Goal: Task Accomplishment & Management: Use online tool/utility

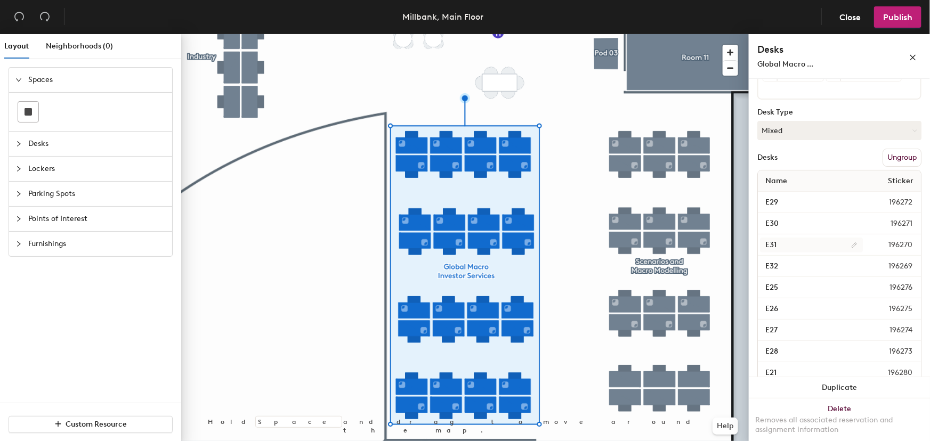
scroll to position [145, 0]
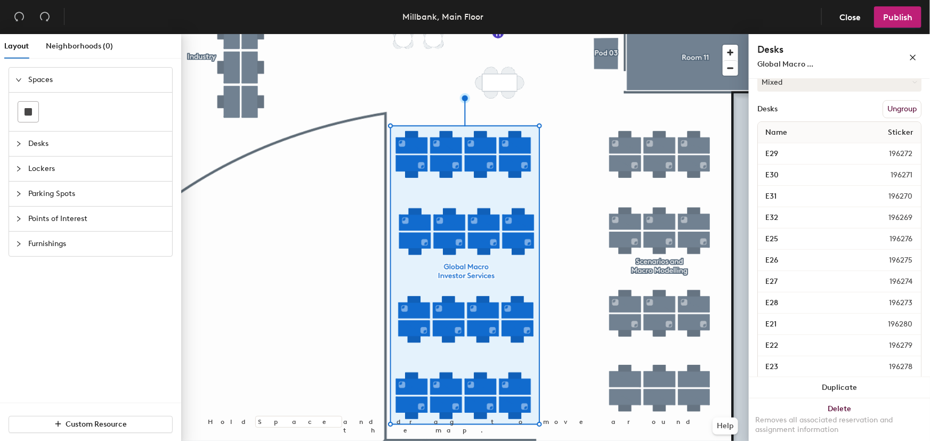
click at [24, 149] on div at bounding box center [21, 144] width 13 height 12
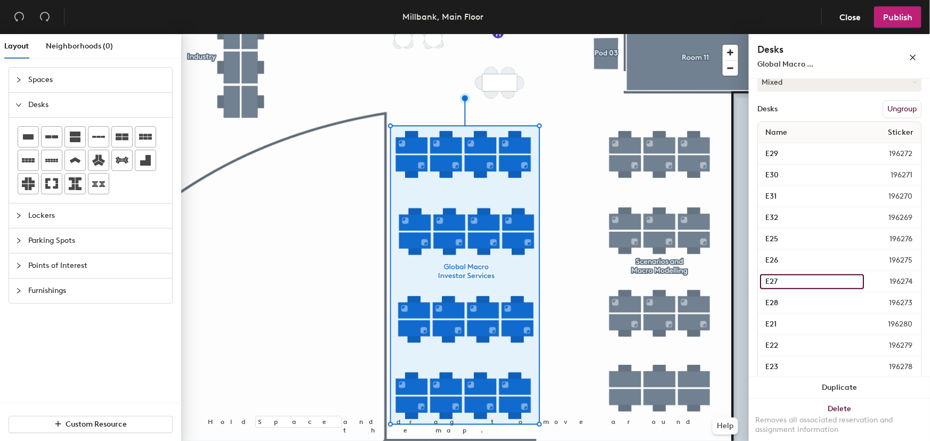
click at [795, 284] on input "E27" at bounding box center [812, 282] width 104 height 15
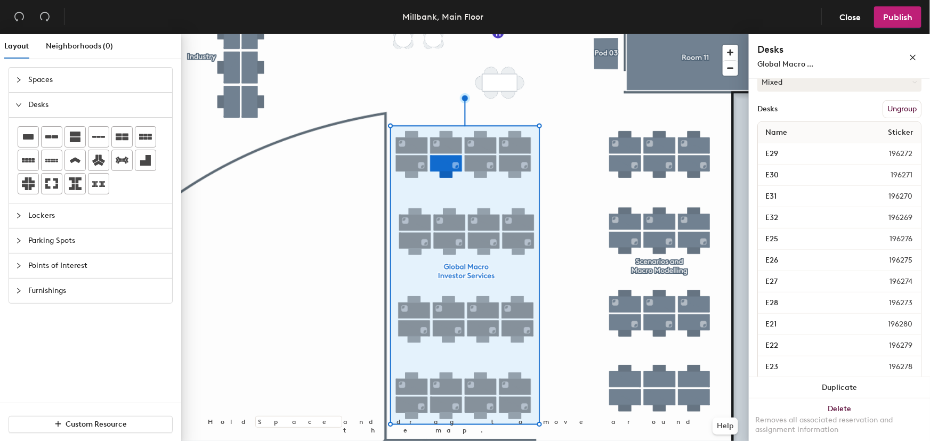
click at [866, 279] on span "196274" at bounding box center [891, 282] width 55 height 12
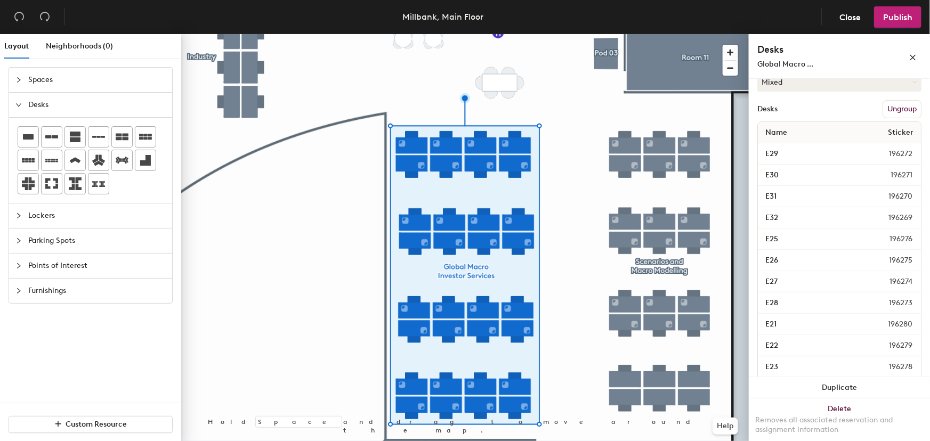
click at [871, 282] on span "196274" at bounding box center [891, 282] width 55 height 12
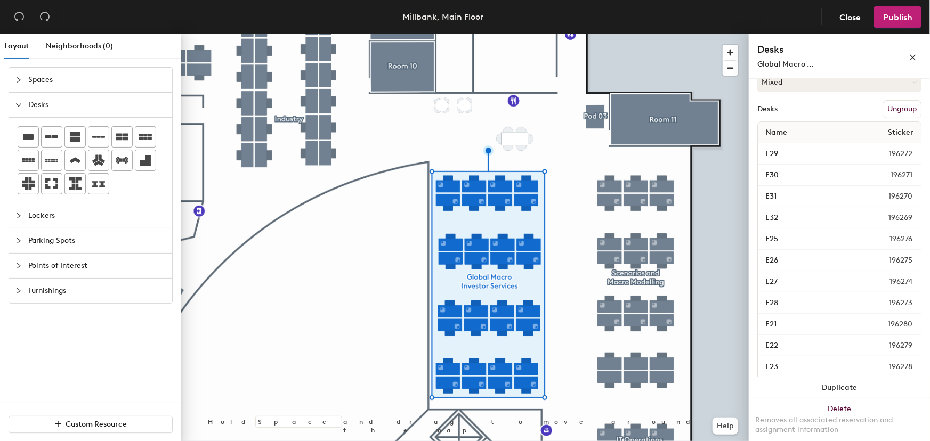
click at [90, 112] on span "Desks" at bounding box center [97, 105] width 138 height 25
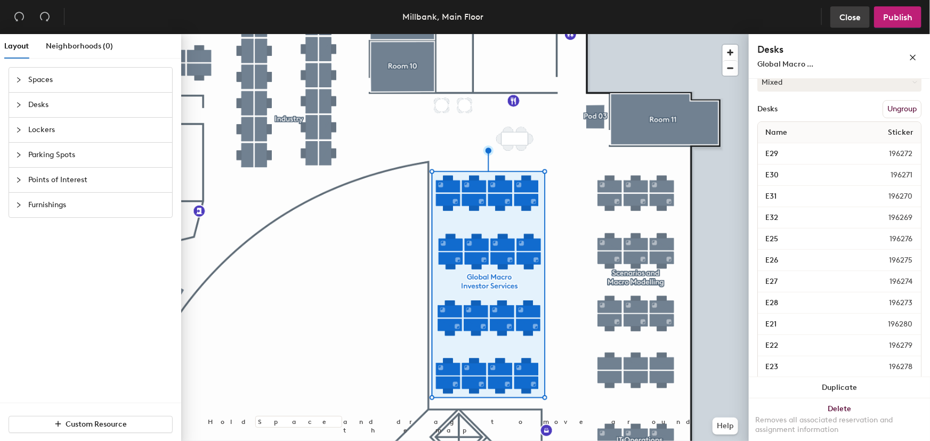
click at [854, 23] on button "Close" at bounding box center [850, 16] width 39 height 21
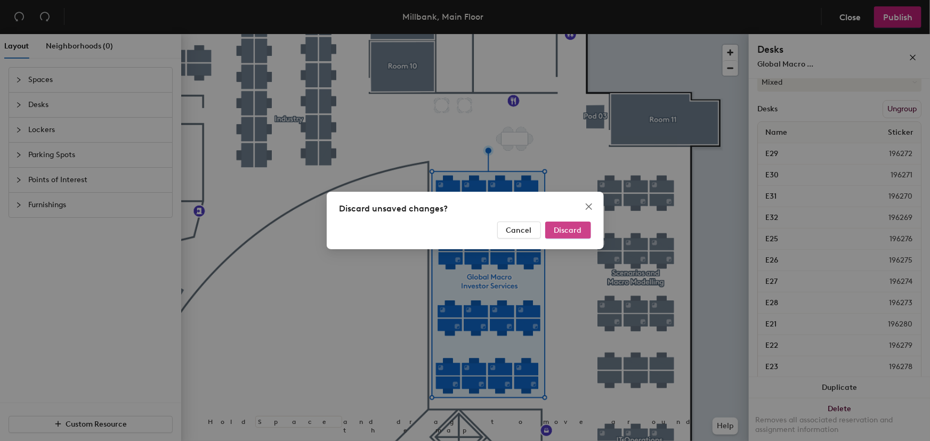
click at [567, 232] on span "Discard" at bounding box center [568, 230] width 28 height 9
